Goal: Transaction & Acquisition: Purchase product/service

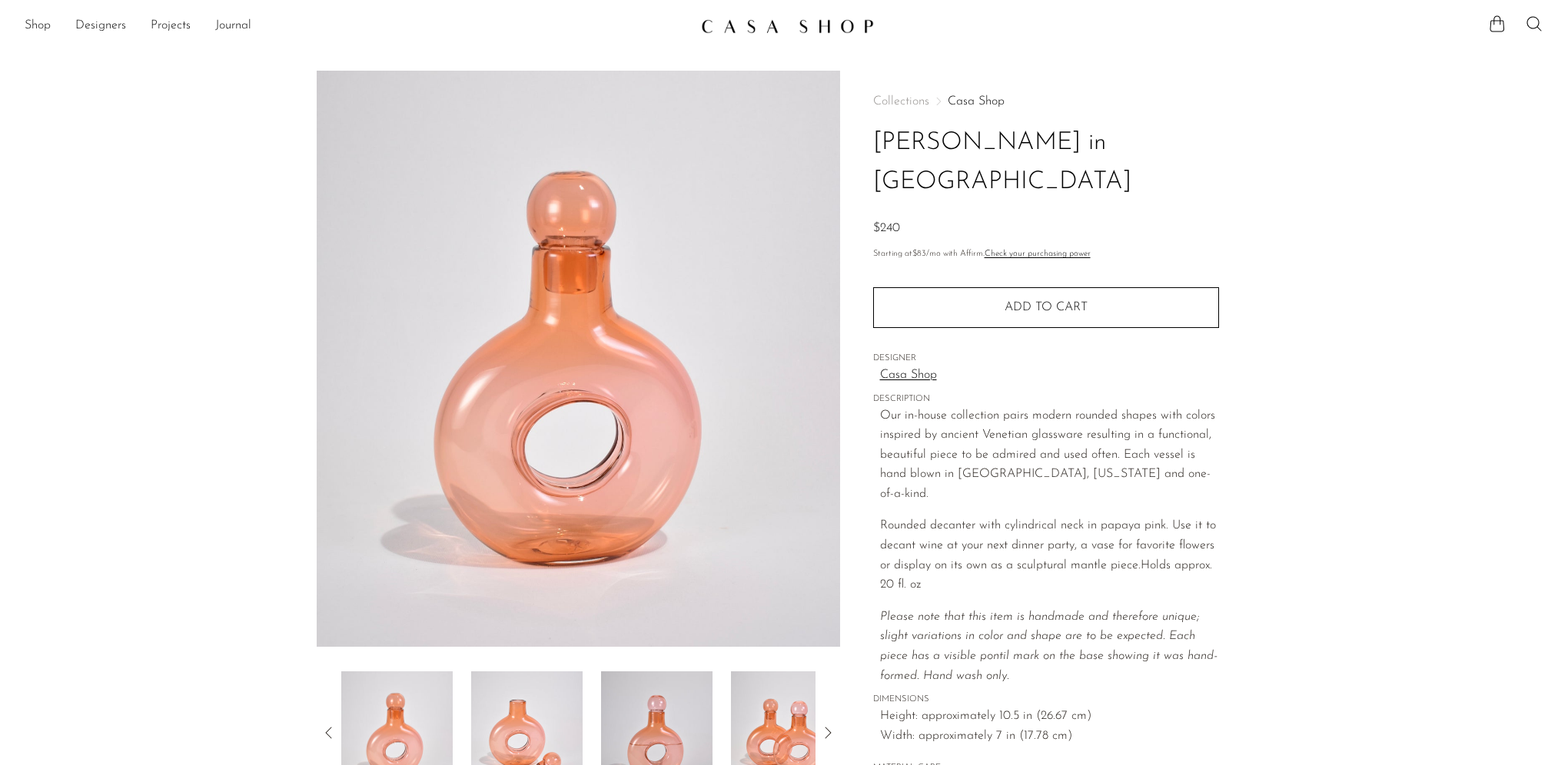
drag, startPoint x: 921, startPoint y: 149, endPoint x: 936, endPoint y: 185, distance: 39.0
click at [921, 149] on h1 "[PERSON_NAME] in [GEOGRAPHIC_DATA]" at bounding box center [1046, 163] width 346 height 78
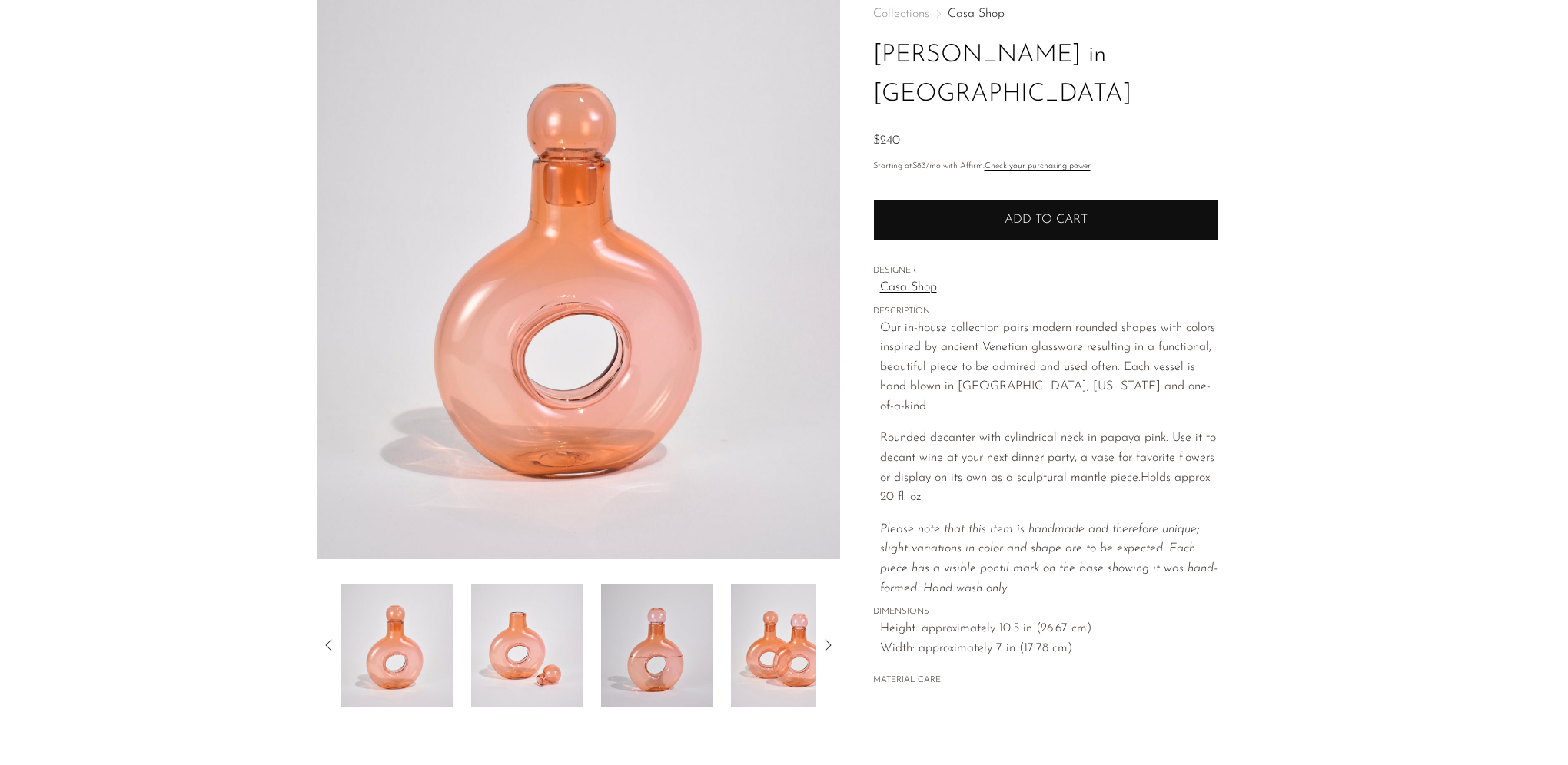
scroll to position [154, 0]
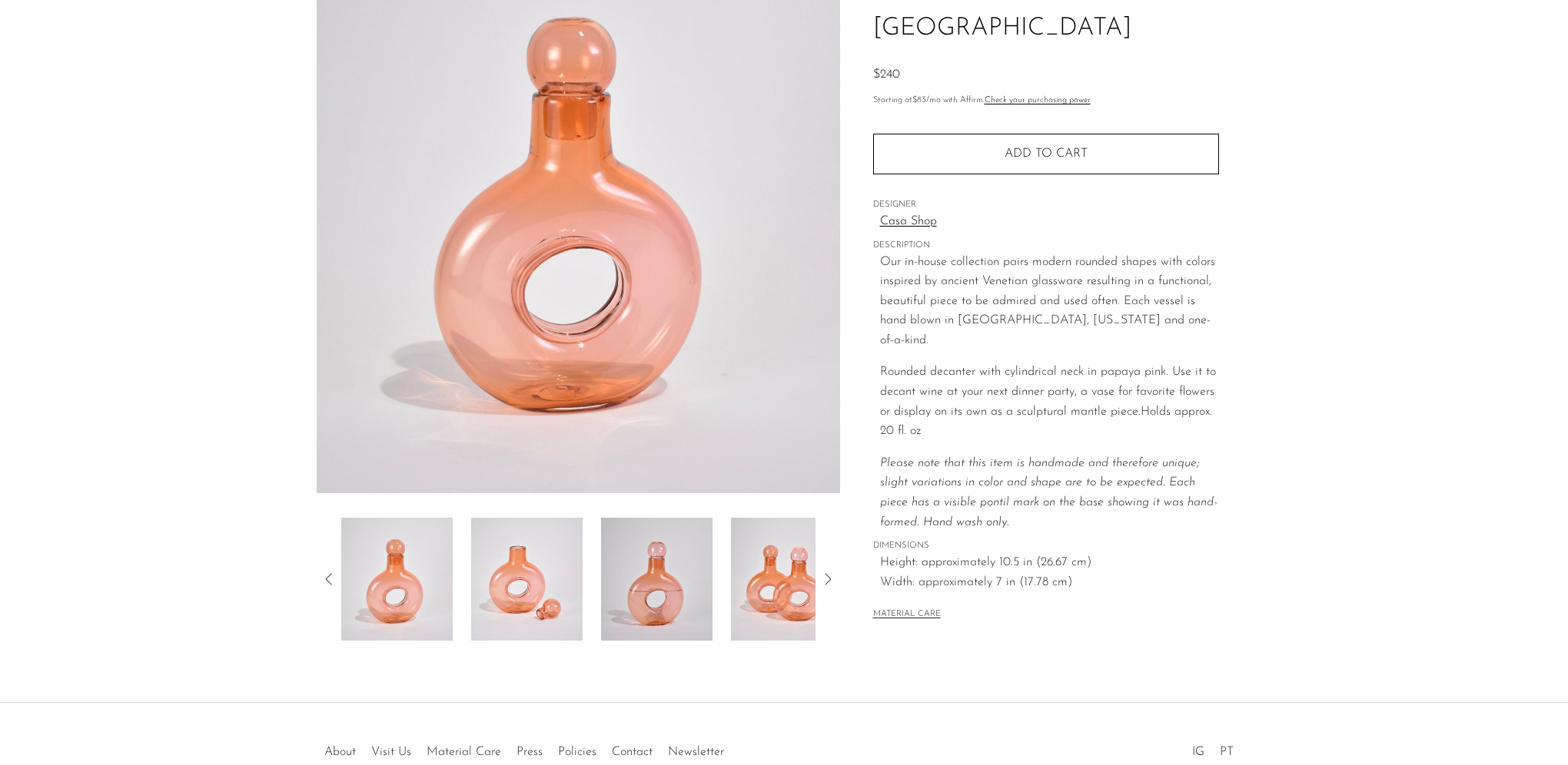
click at [652, 587] on img at bounding box center [656, 579] width 111 height 123
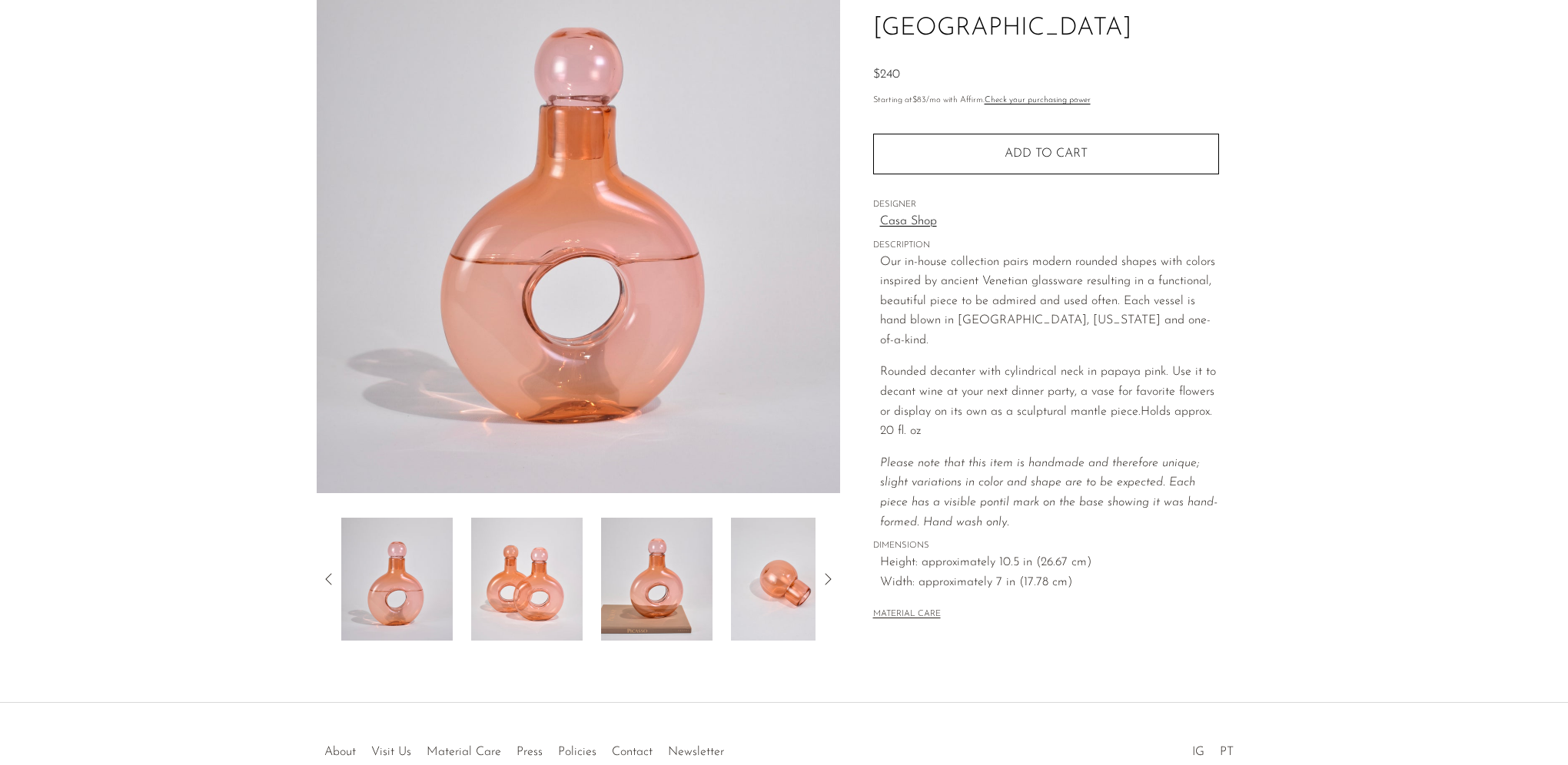
click at [764, 594] on img at bounding box center [786, 579] width 111 height 123
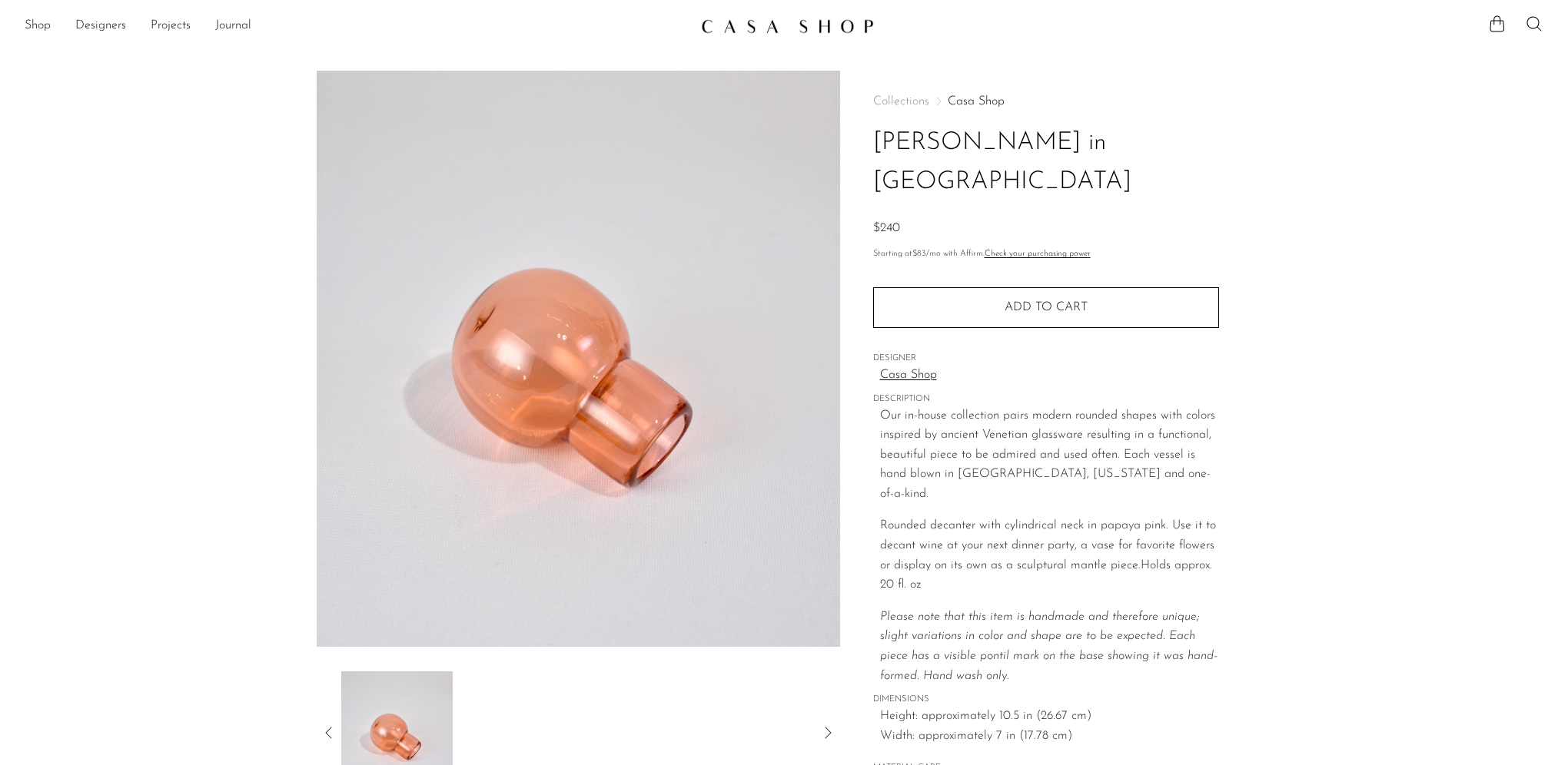
scroll to position [231, 0]
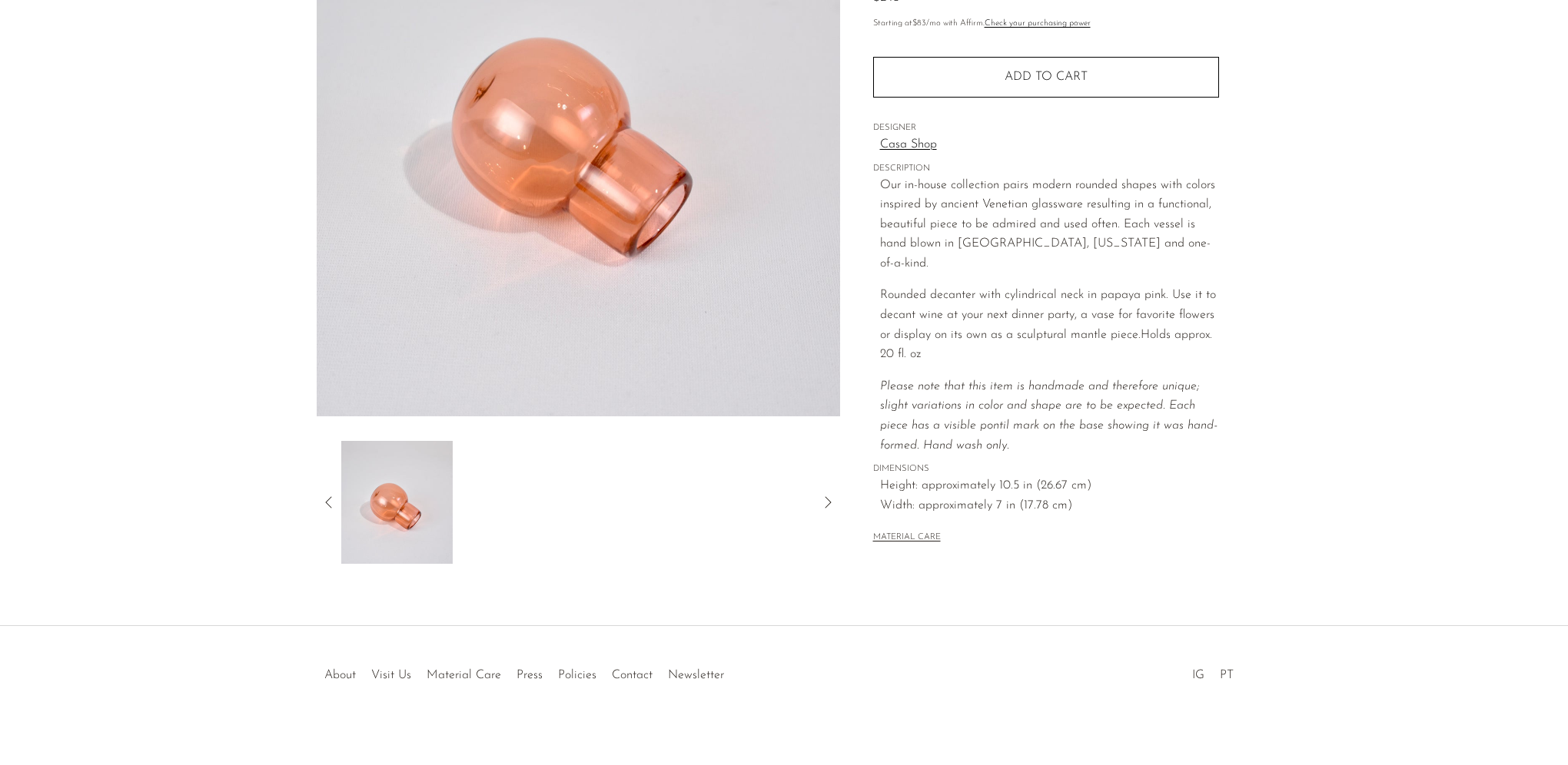
click at [335, 496] on icon at bounding box center [328, 502] width 18 height 18
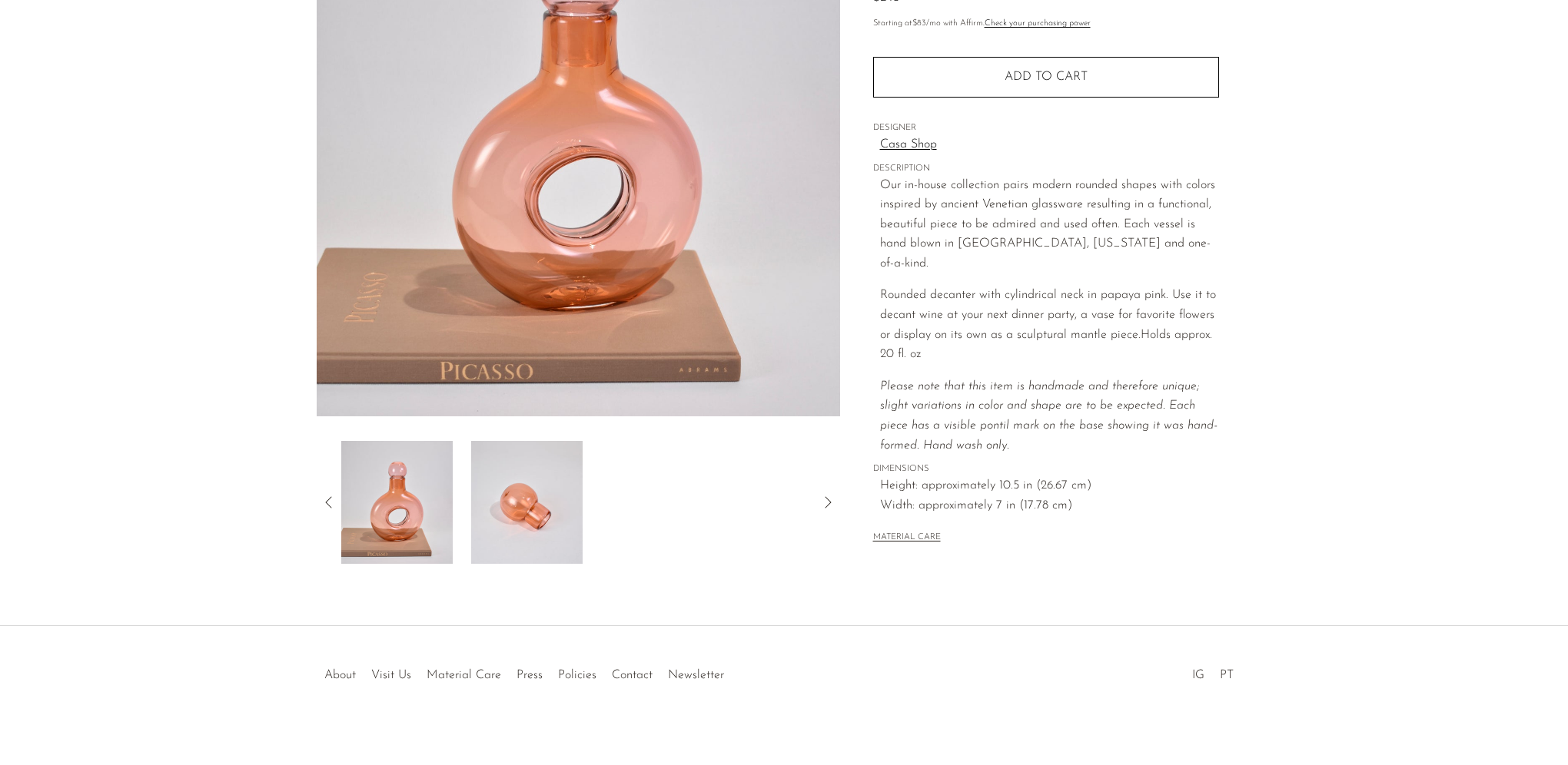
click at [321, 502] on icon at bounding box center [328, 502] width 18 height 18
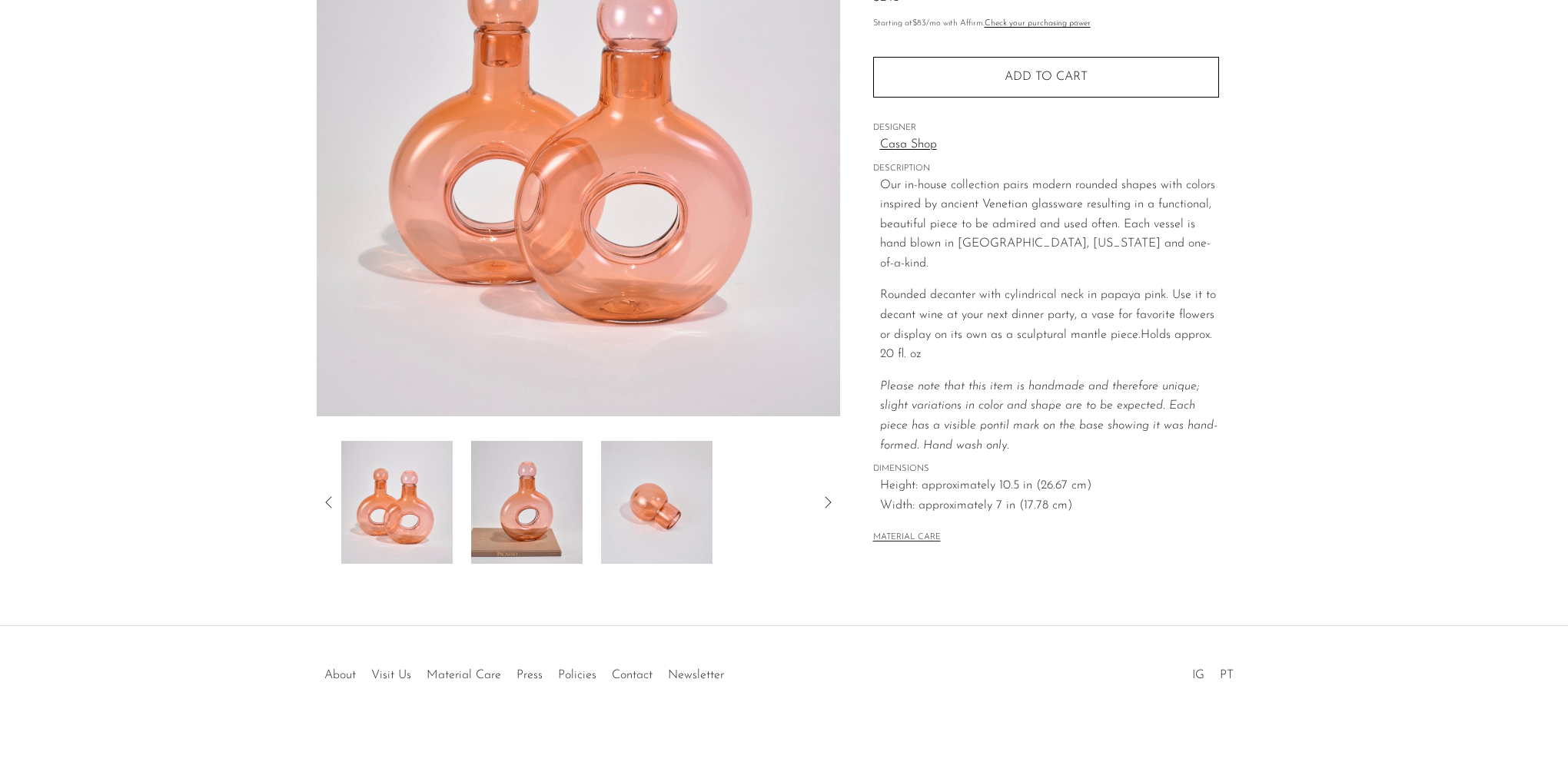
click at [410, 505] on img at bounding box center [396, 503] width 111 height 123
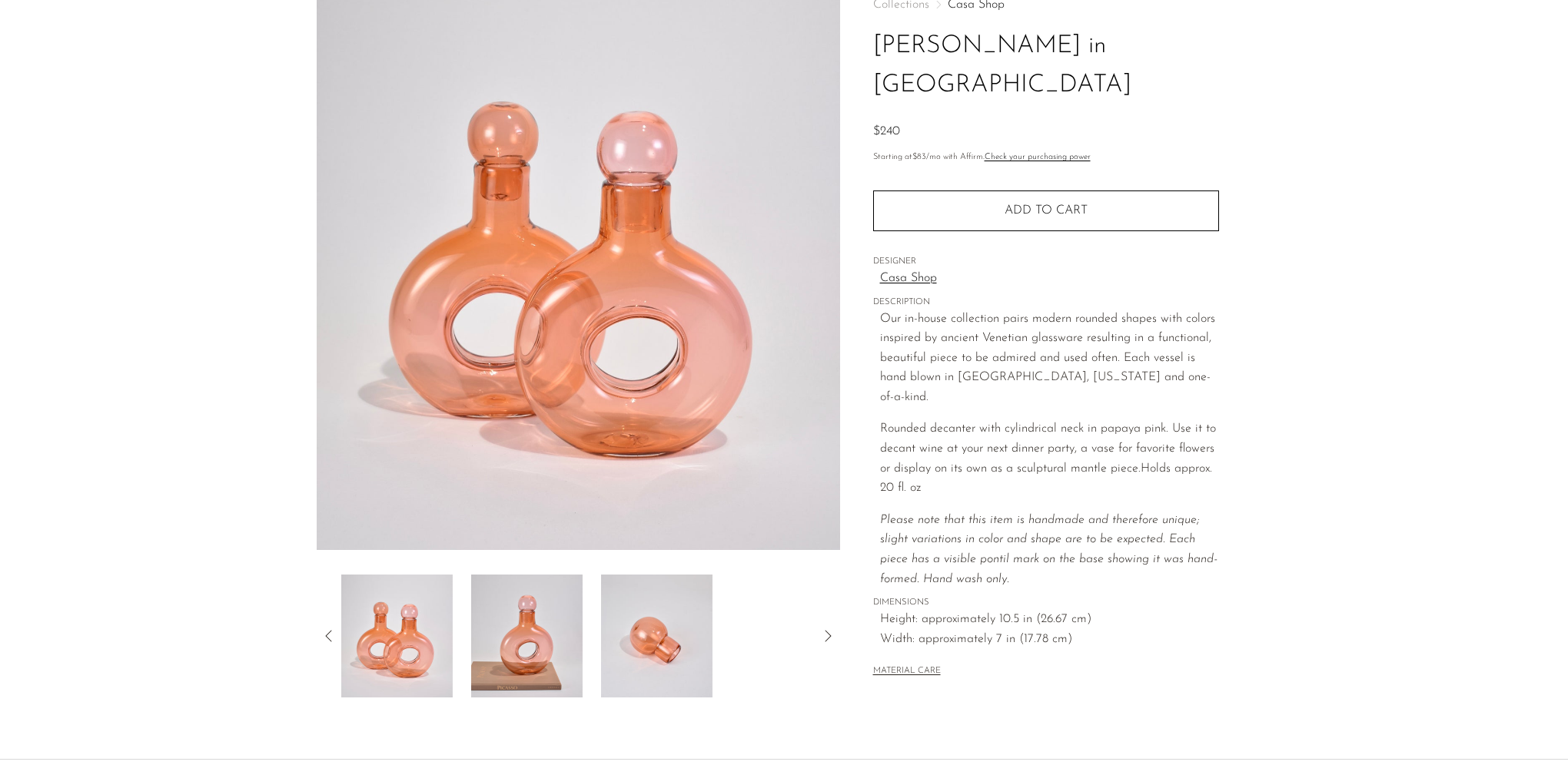
scroll to position [0, 0]
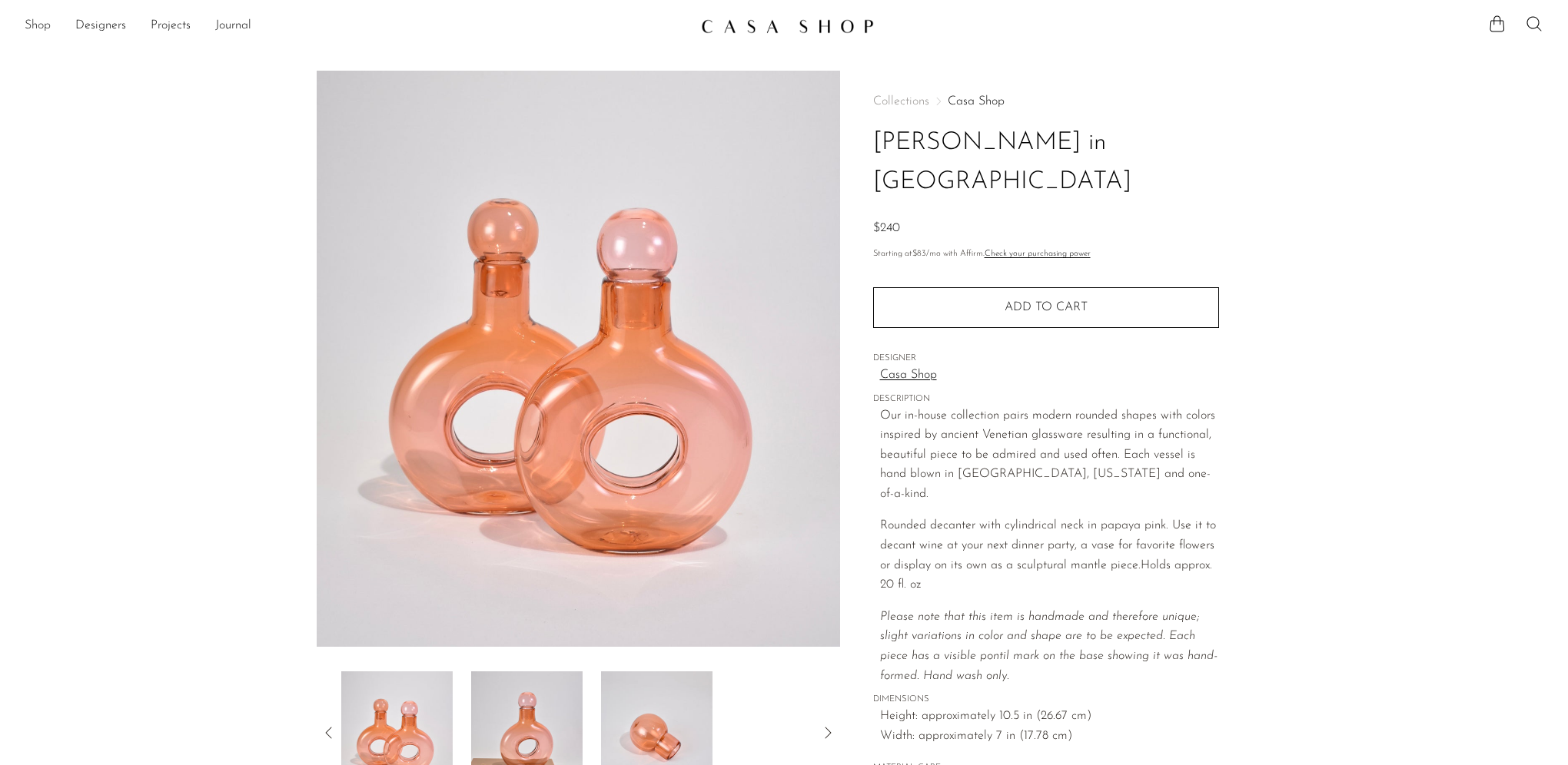
click at [39, 29] on link "Shop" at bounding box center [37, 25] width 26 height 20
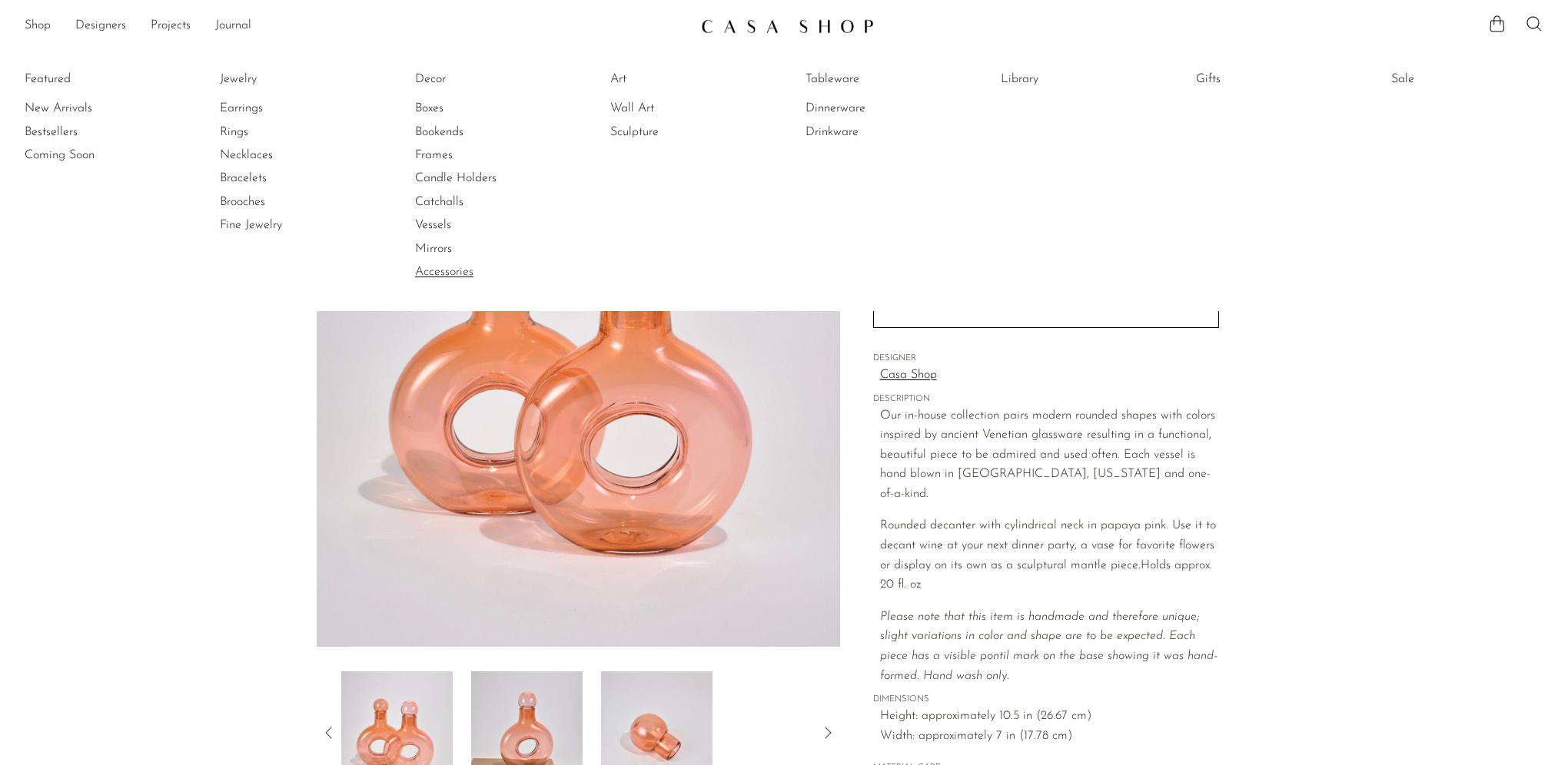
click at [454, 274] on link "Accessories" at bounding box center [473, 272] width 115 height 17
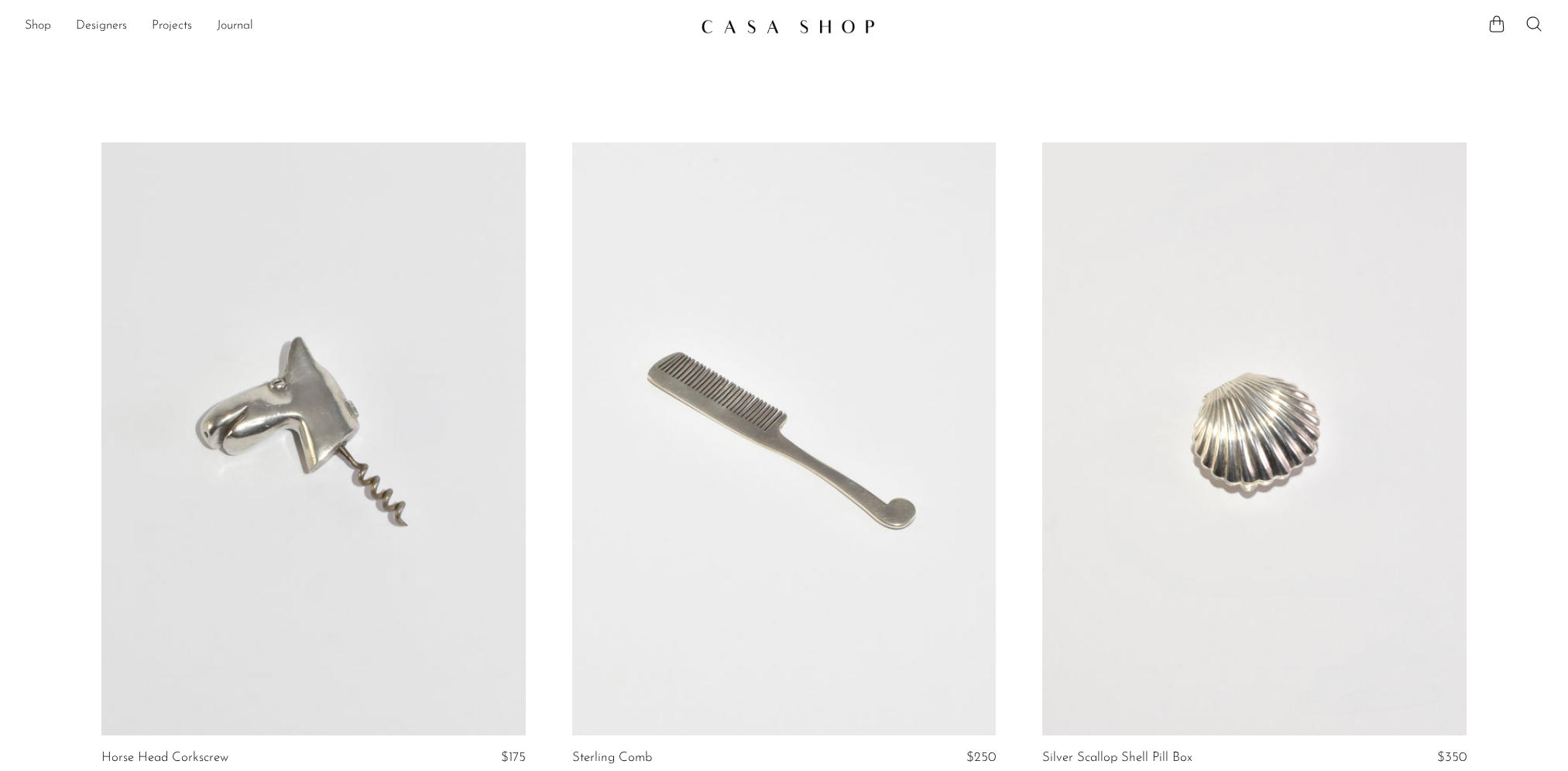
click at [1543, 27] on div "Shop Featured New Arrivals Bestsellers Coming Soon Jewelry Jewelry All Earrings…" at bounding box center [784, 26] width 1568 height 28
drag, startPoint x: 1532, startPoint y: 28, endPoint x: 1433, endPoint y: 144, distance: 152.5
click at [1532, 27] on icon at bounding box center [1534, 23] width 18 height 18
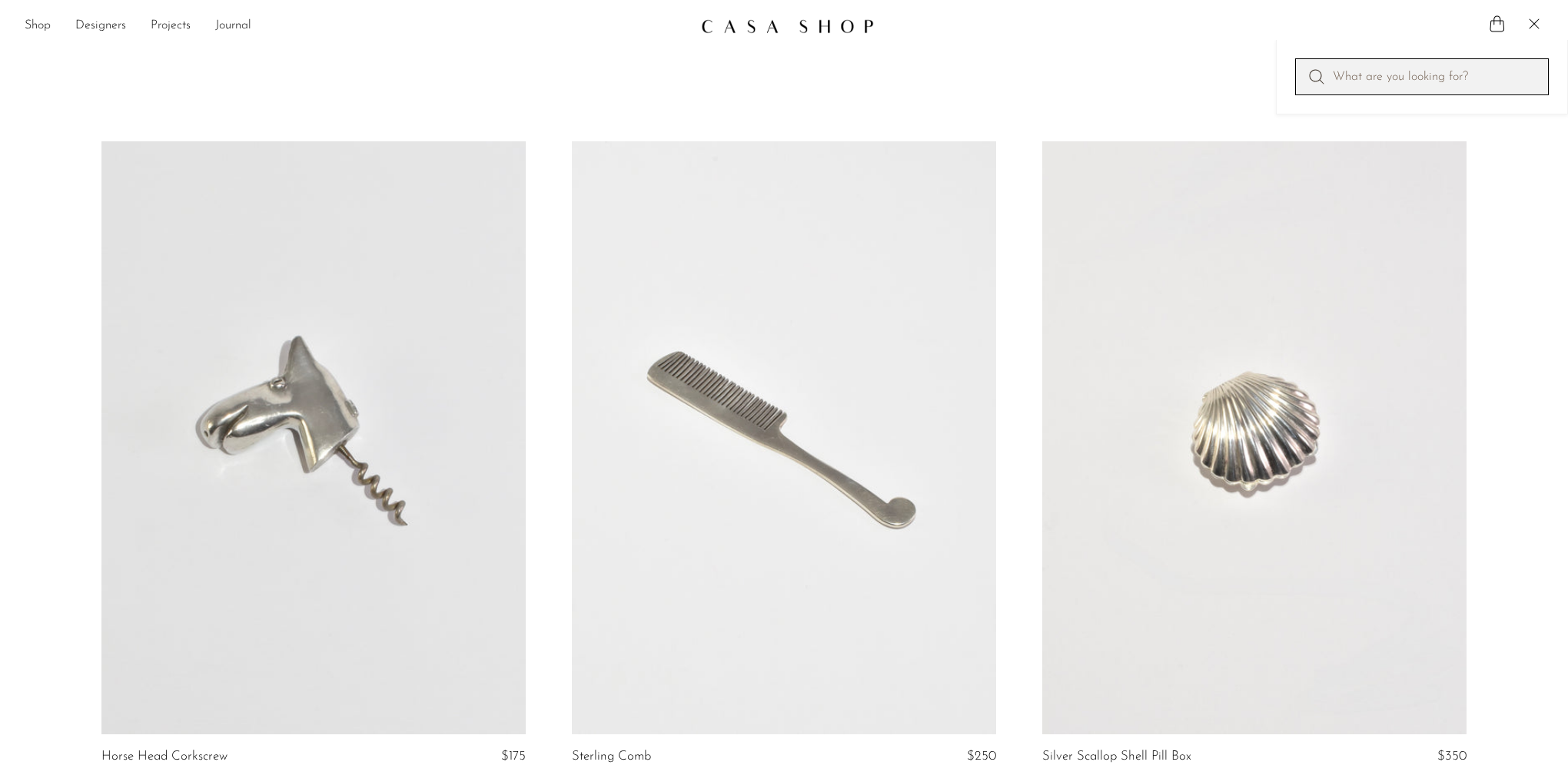
drag, startPoint x: 1368, startPoint y: 77, endPoint x: 1360, endPoint y: 82, distance: 9.4
click at [1368, 77] on input "Perform a search" at bounding box center [1421, 77] width 253 height 37
type input "D"
type input "decanter"
